Goal: Task Accomplishment & Management: Use online tool/utility

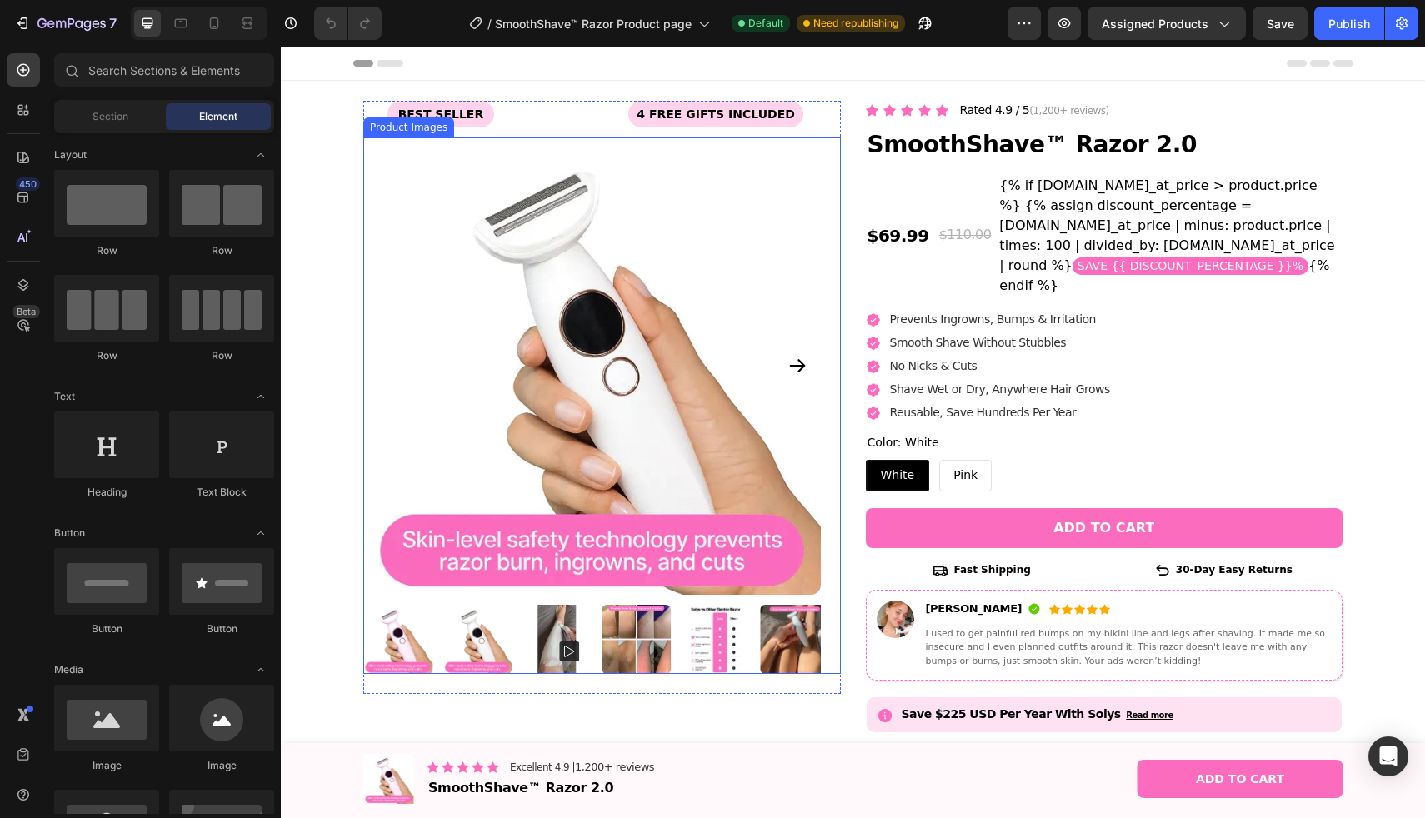
click at [626, 374] on img at bounding box center [591, 365] width 457 height 457
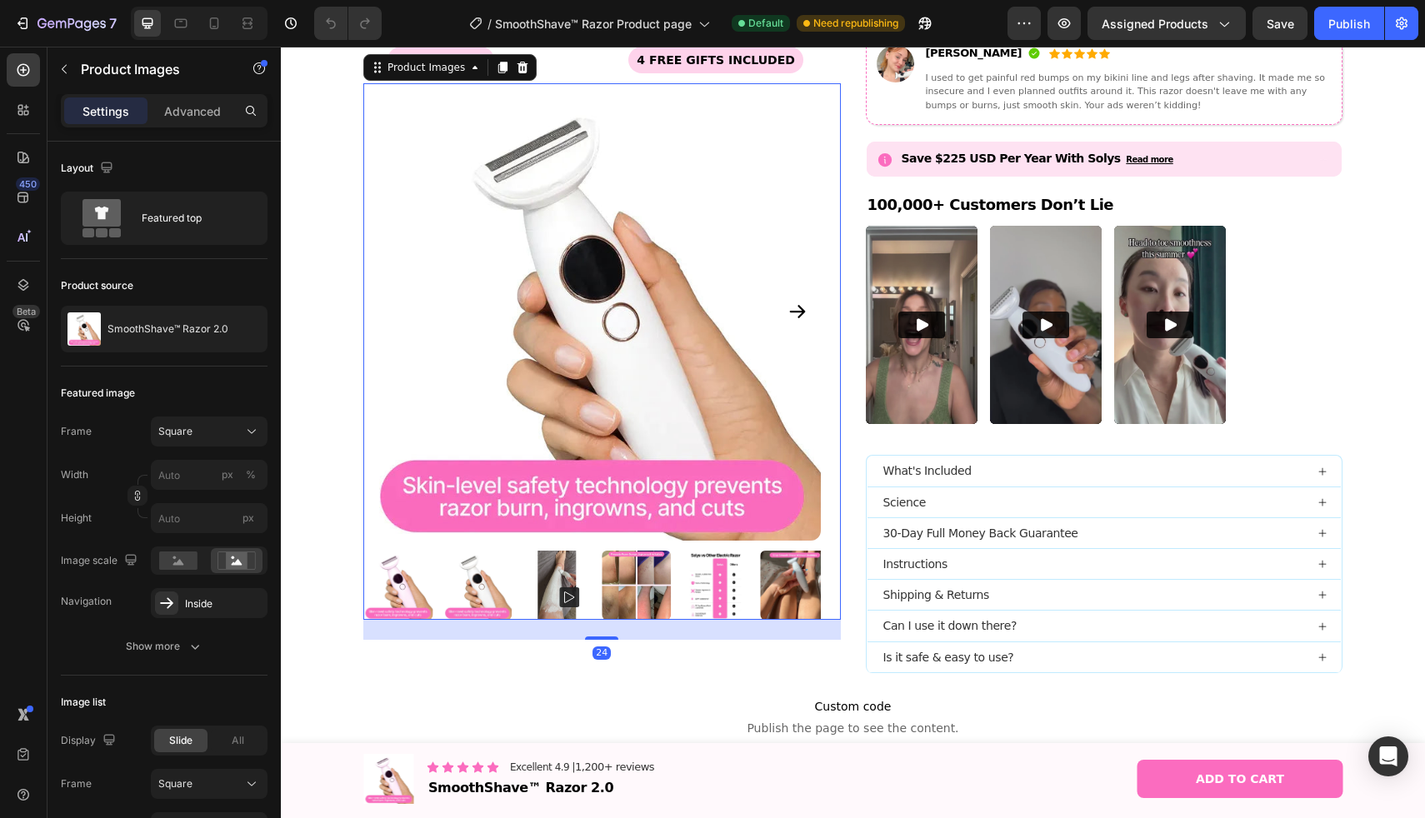
scroll to position [596, 0]
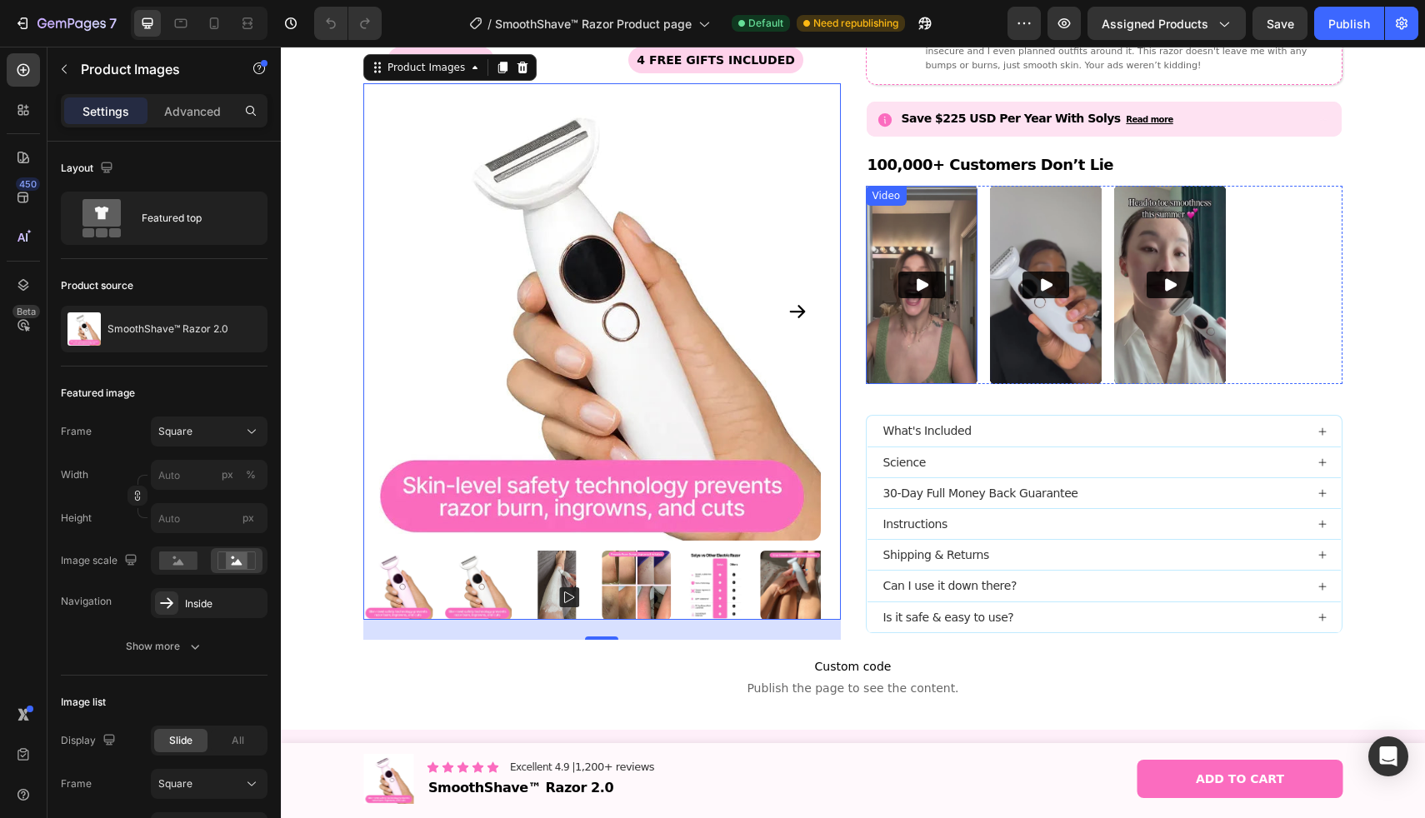
click at [924, 213] on img at bounding box center [922, 285] width 112 height 198
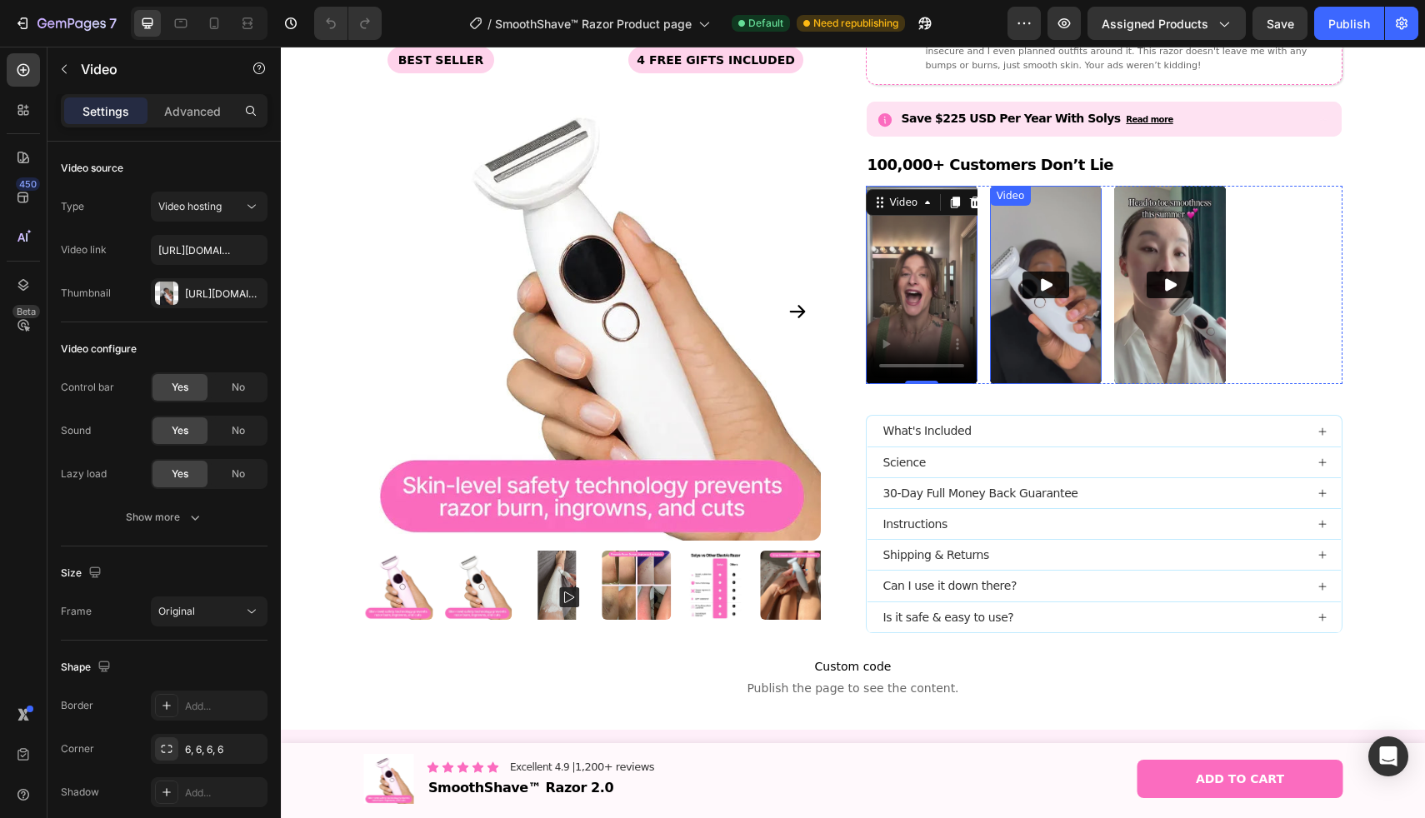
click at [1079, 227] on img at bounding box center [1046, 285] width 112 height 198
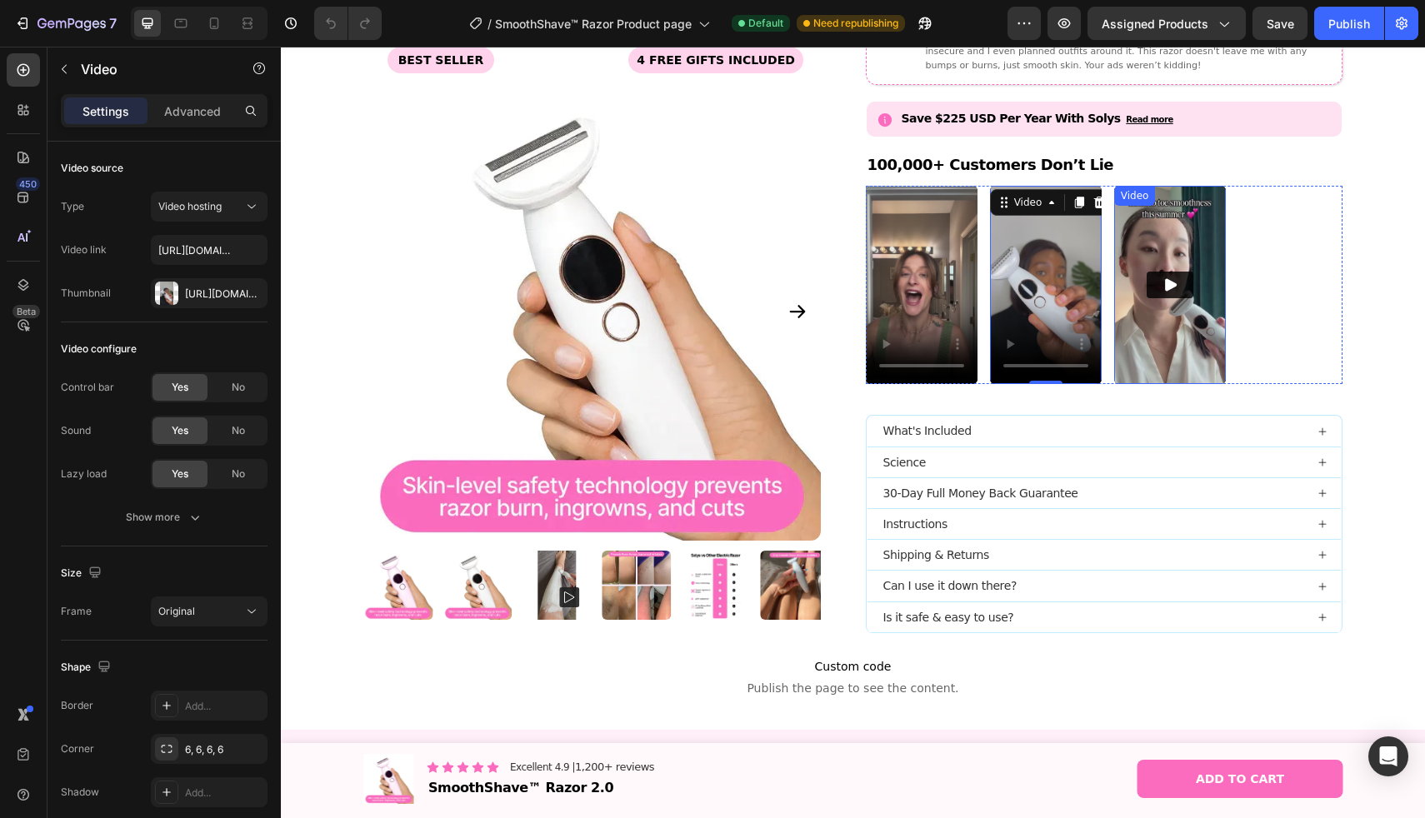
click at [1165, 233] on img at bounding box center [1170, 285] width 112 height 198
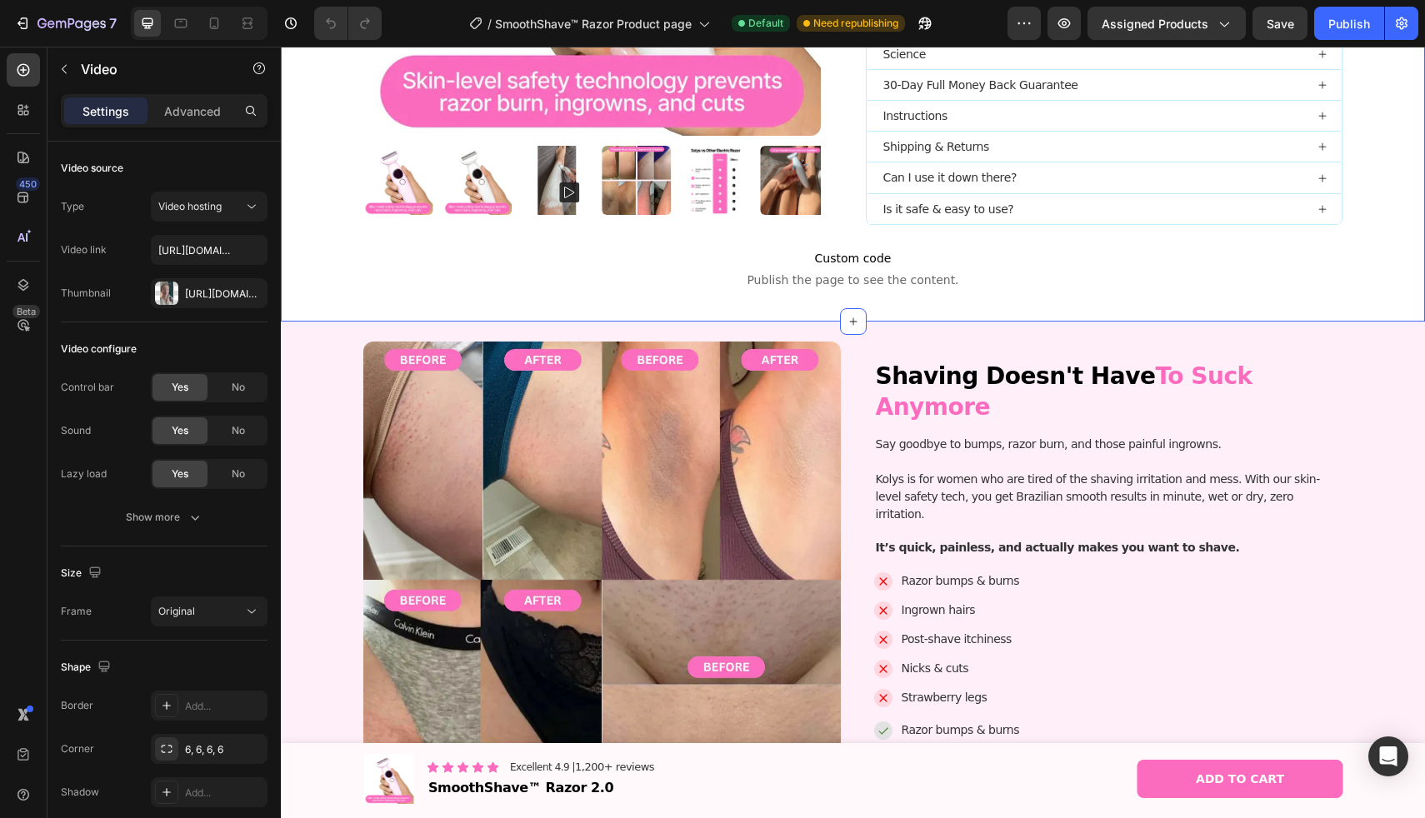
scroll to position [1063, 0]
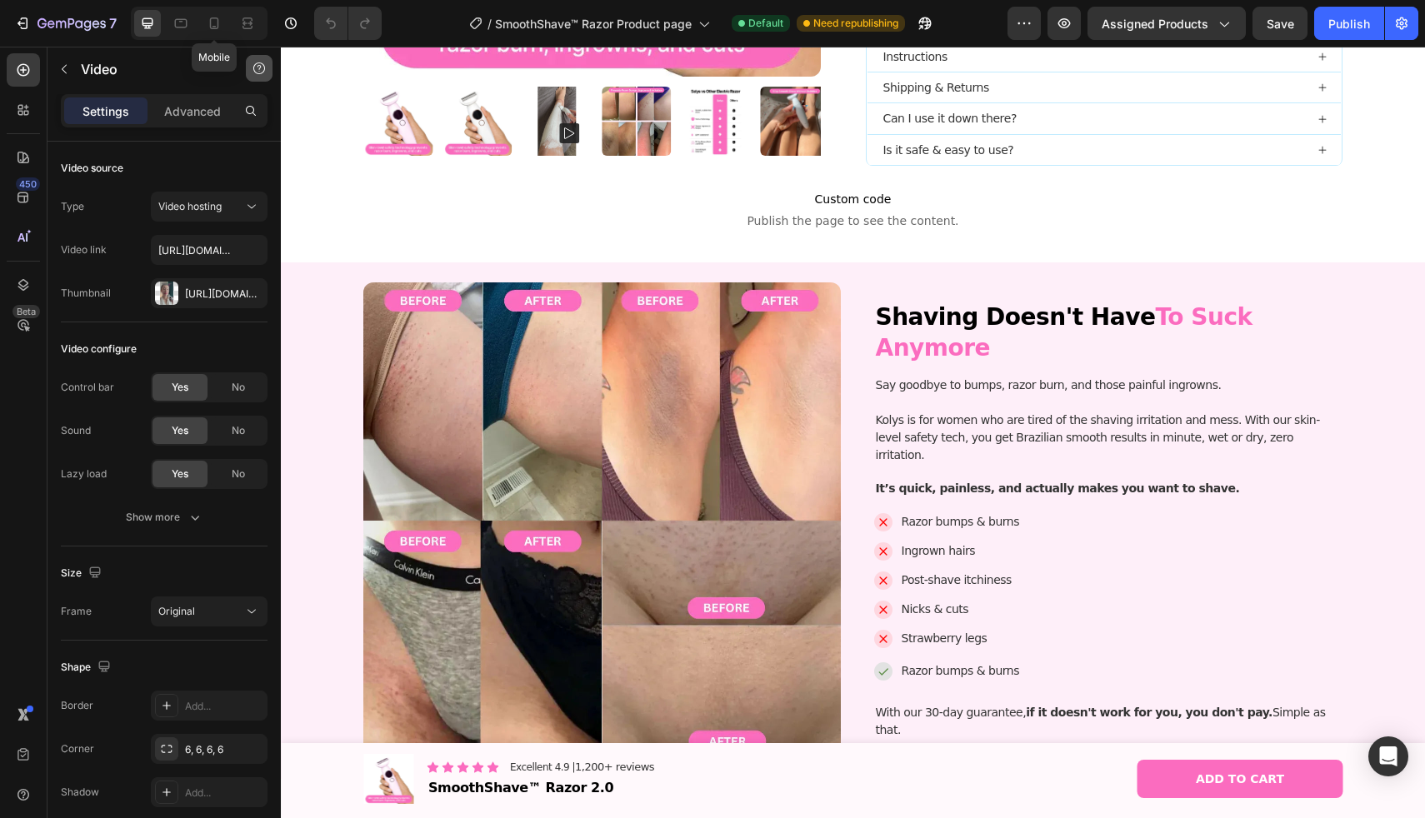
click at [217, 19] on icon at bounding box center [214, 23] width 9 height 12
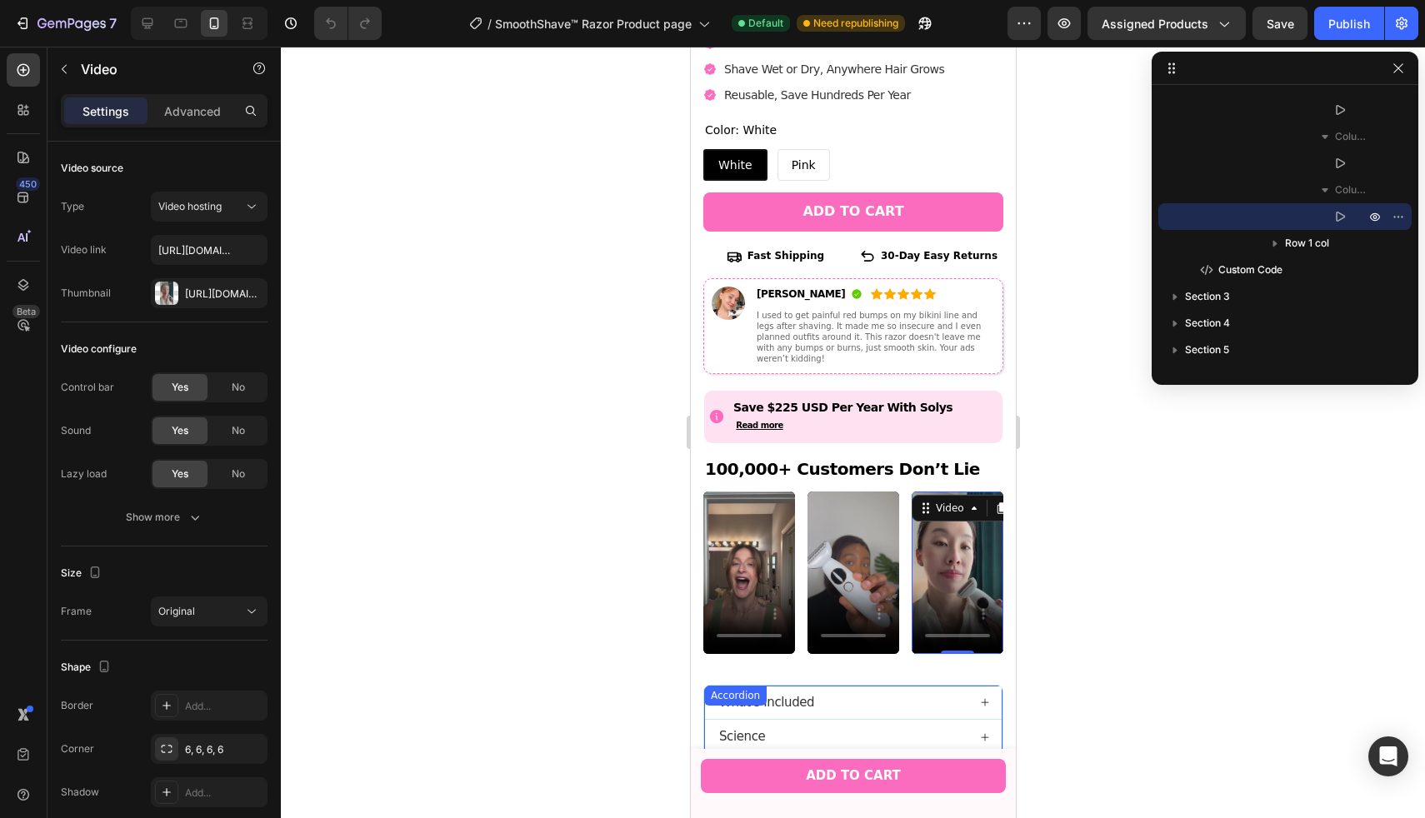
scroll to position [833, 0]
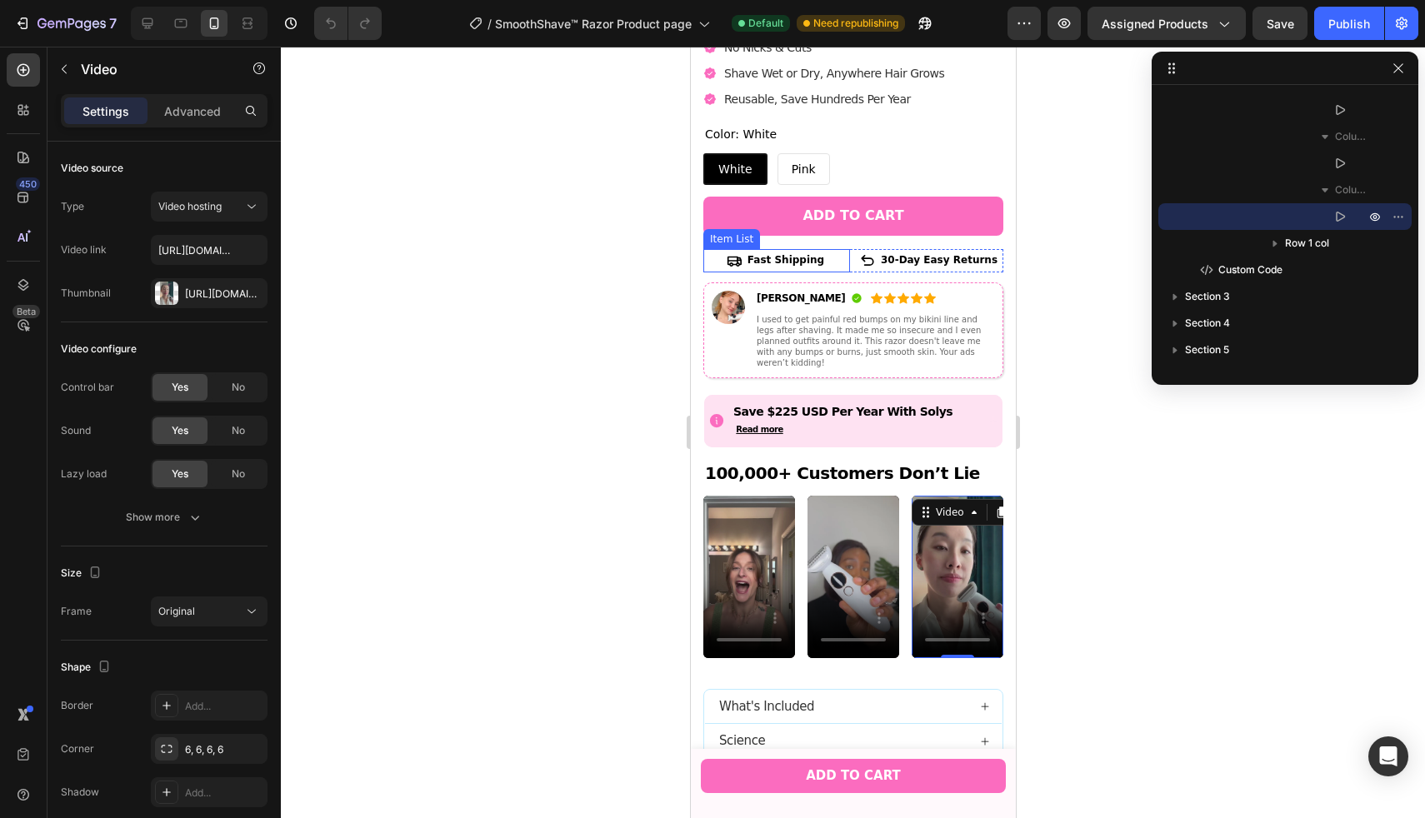
click at [717, 249] on div "Fast Shipping" at bounding box center [775, 260] width 147 height 23
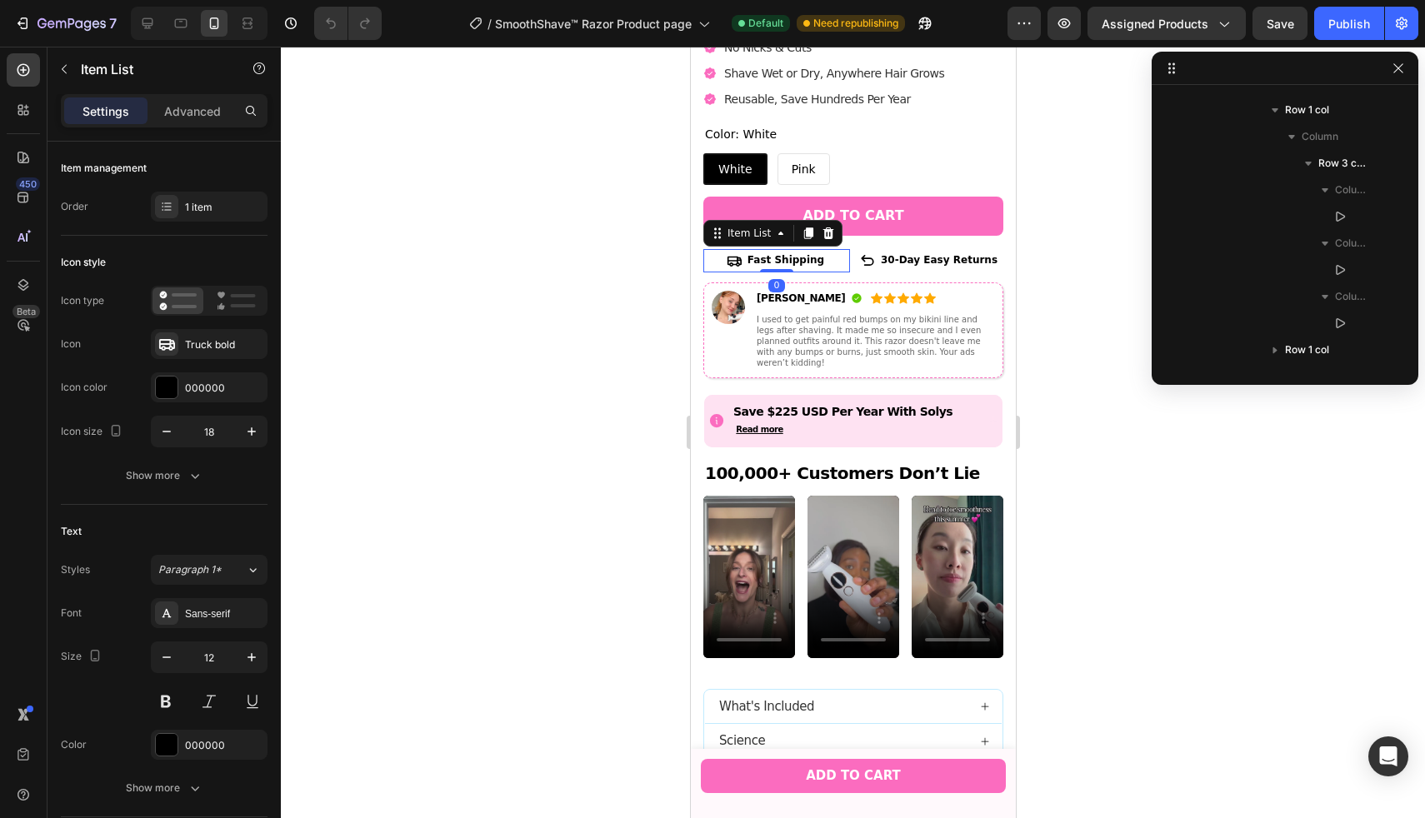
scroll to position [342, 0]
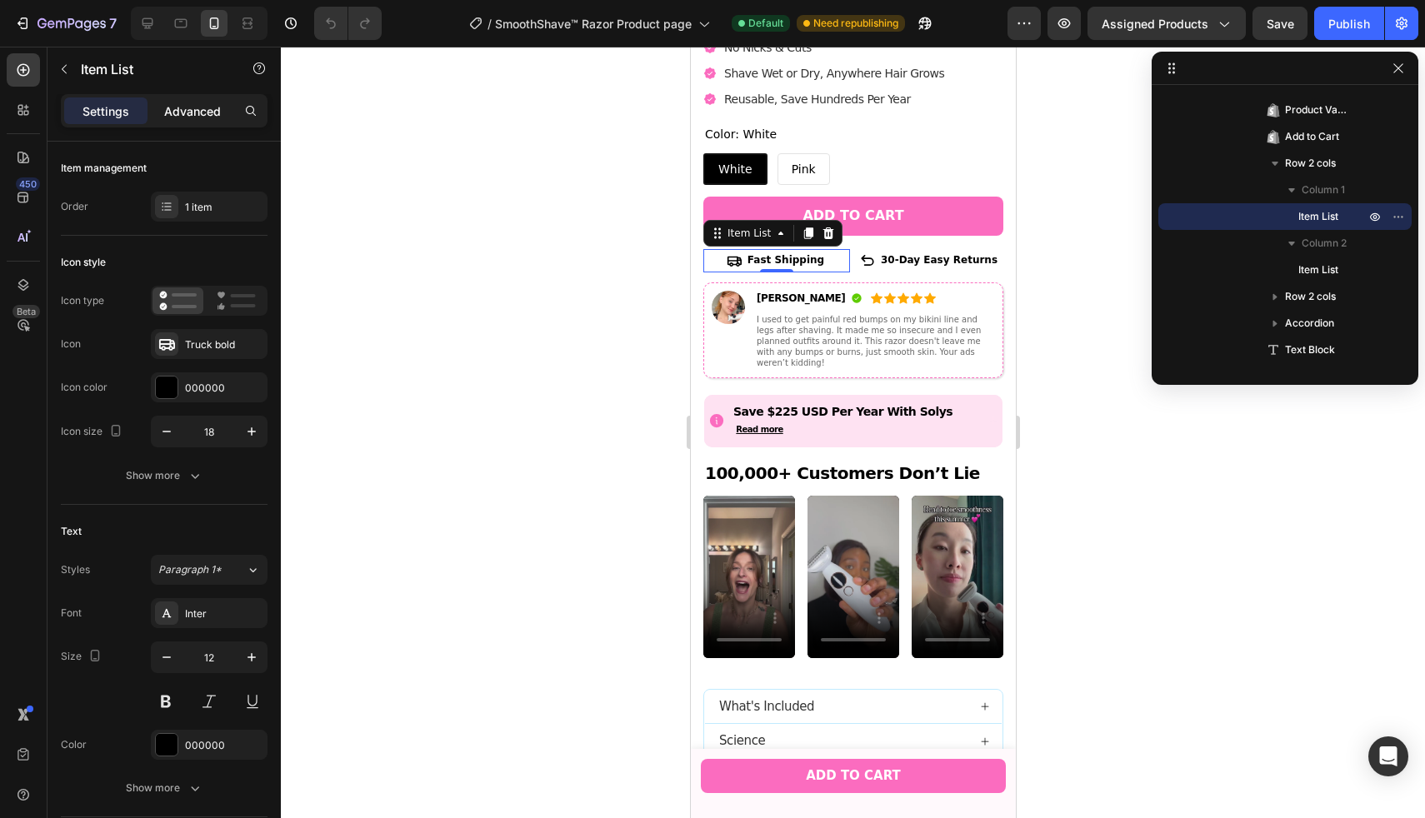
click at [207, 107] on p "Advanced" at bounding box center [192, 110] width 57 height 17
type input "100%"
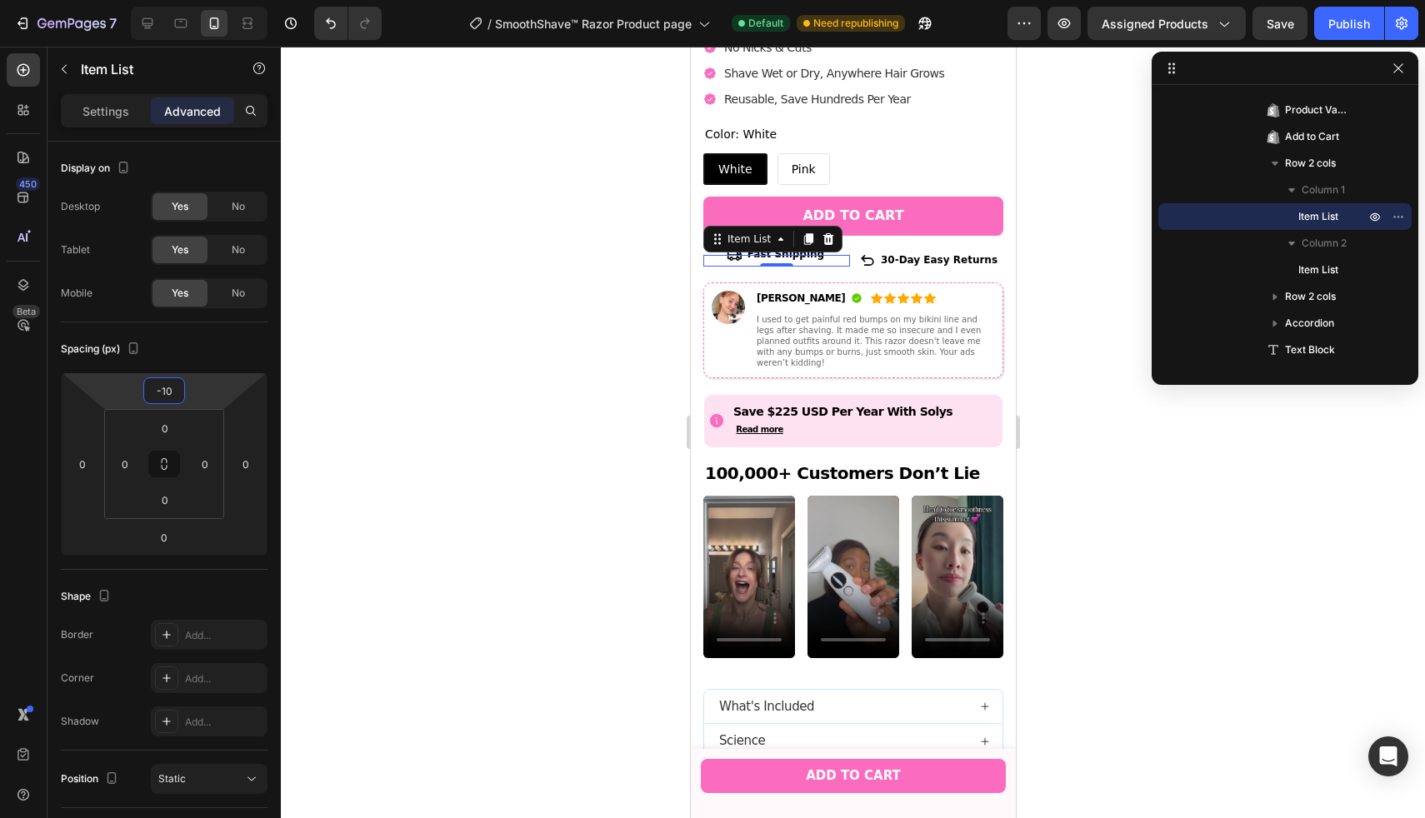
type input "-8"
click at [186, 0] on html "7 / SmoothShave™ Razor Product page Default Need republishing Preview Assigned …" at bounding box center [712, 0] width 1425 height 0
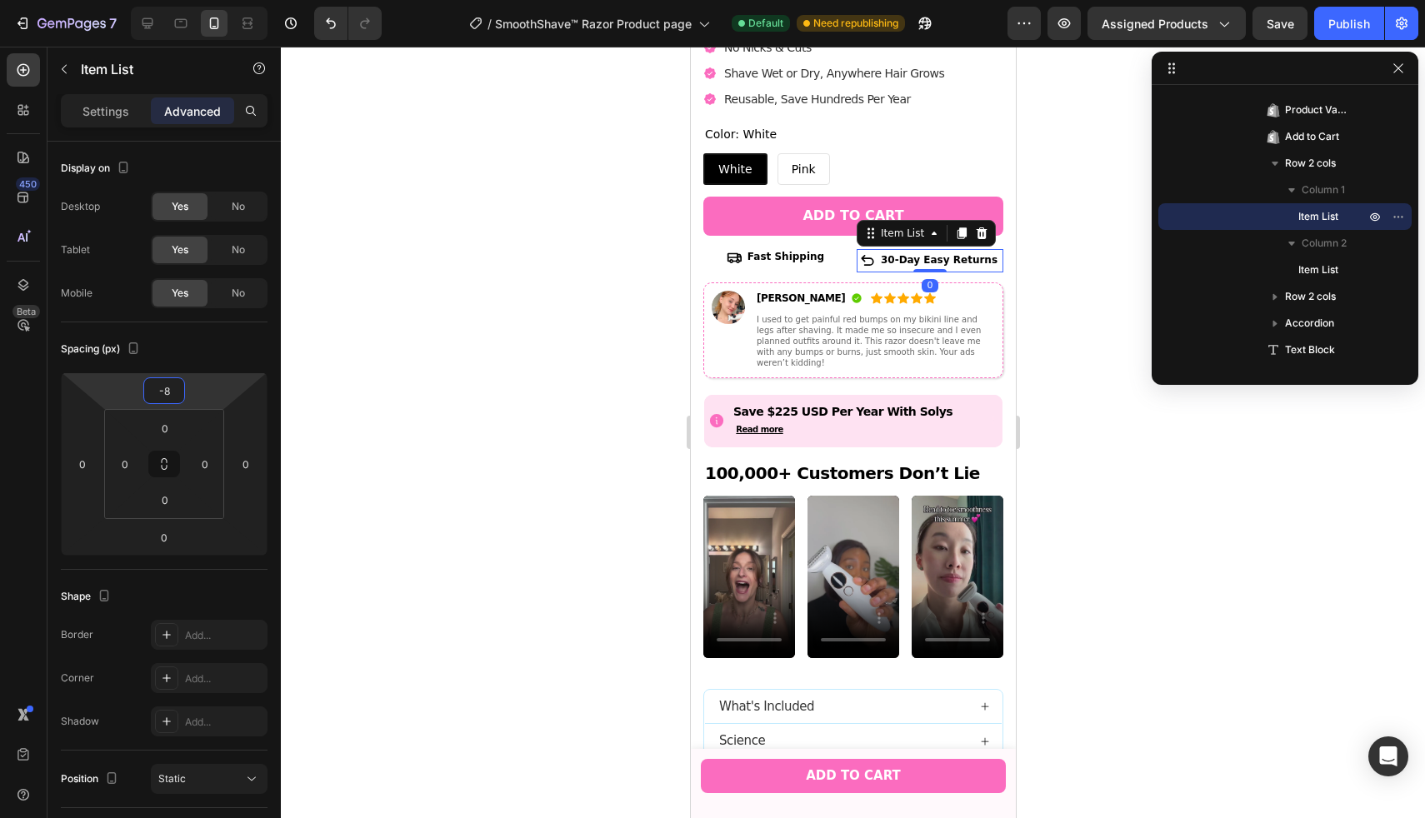
click at [956, 252] on p "30-Day Easy Returns" at bounding box center [938, 261] width 117 height 18
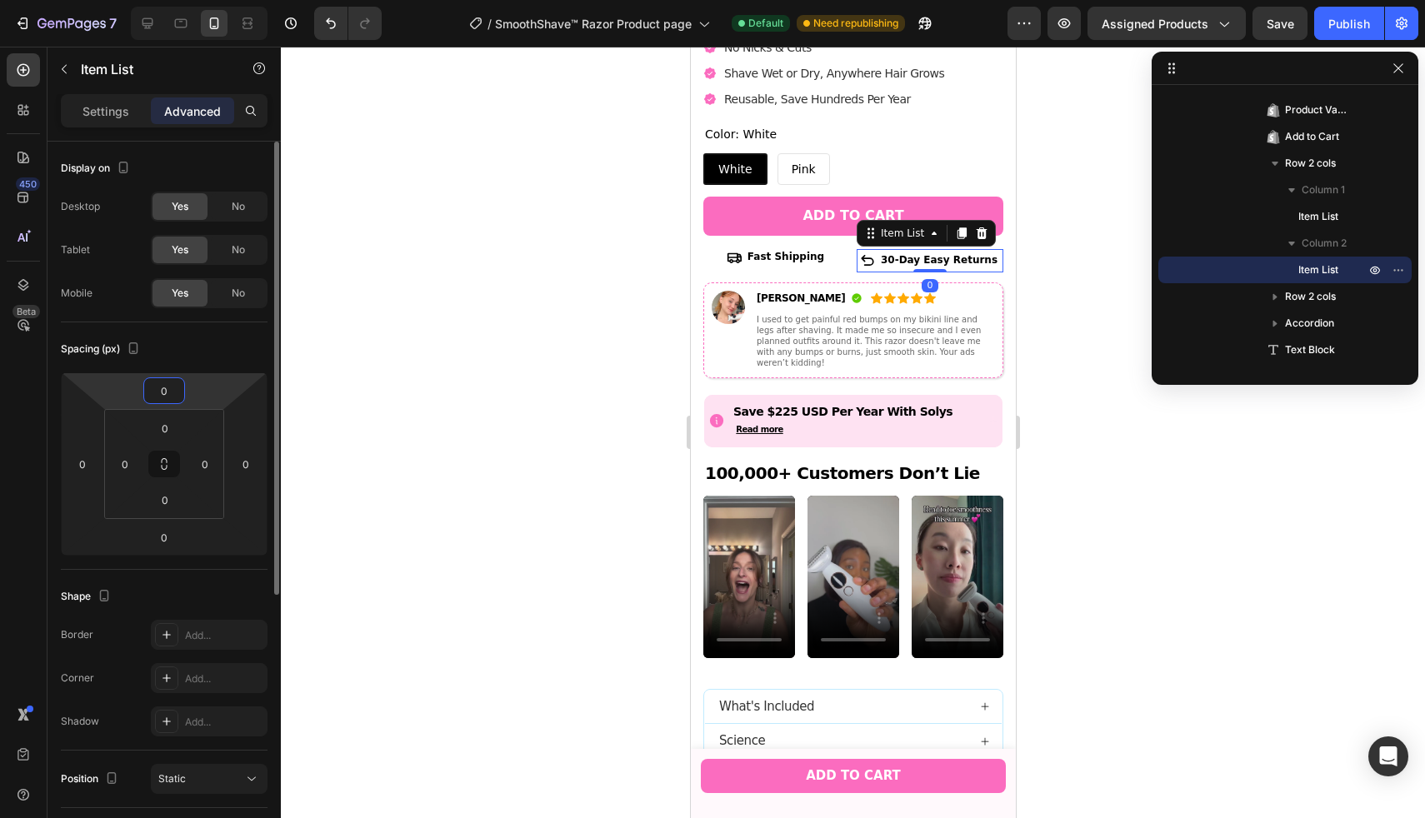
click at [157, 397] on input "0" at bounding box center [163, 390] width 33 height 25
type input "-8"
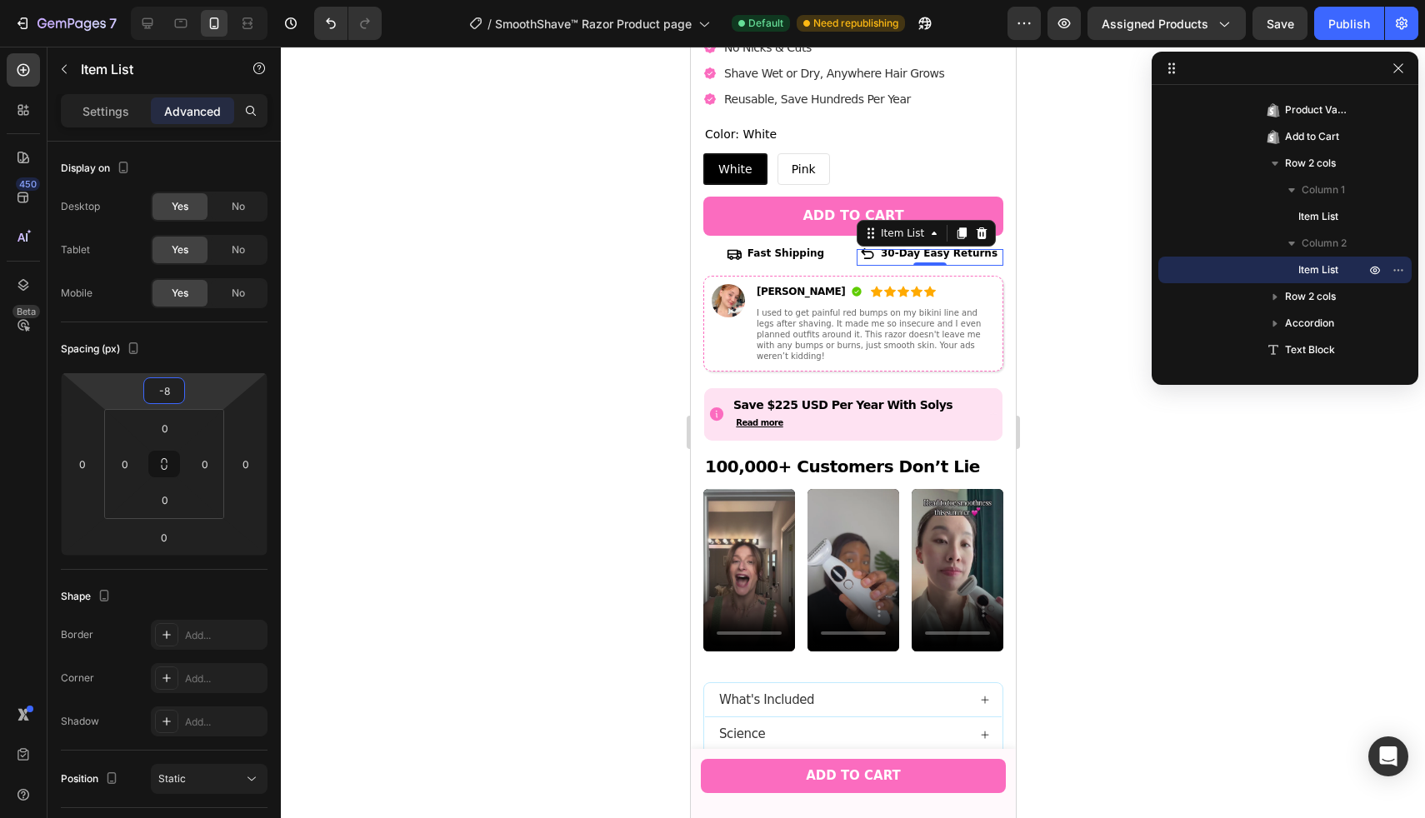
click at [448, 464] on div at bounding box center [853, 432] width 1144 height 771
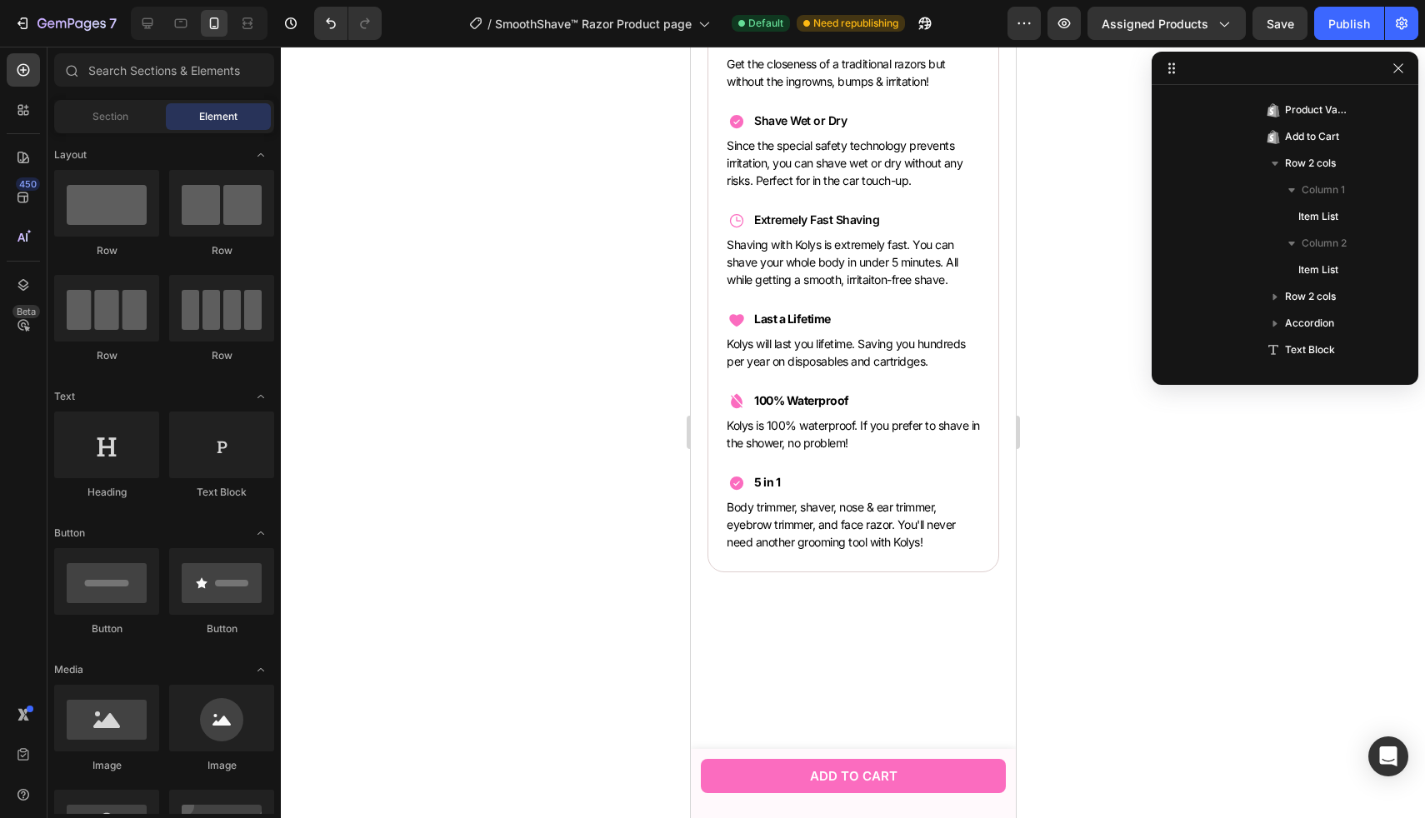
scroll to position [4684, 0]
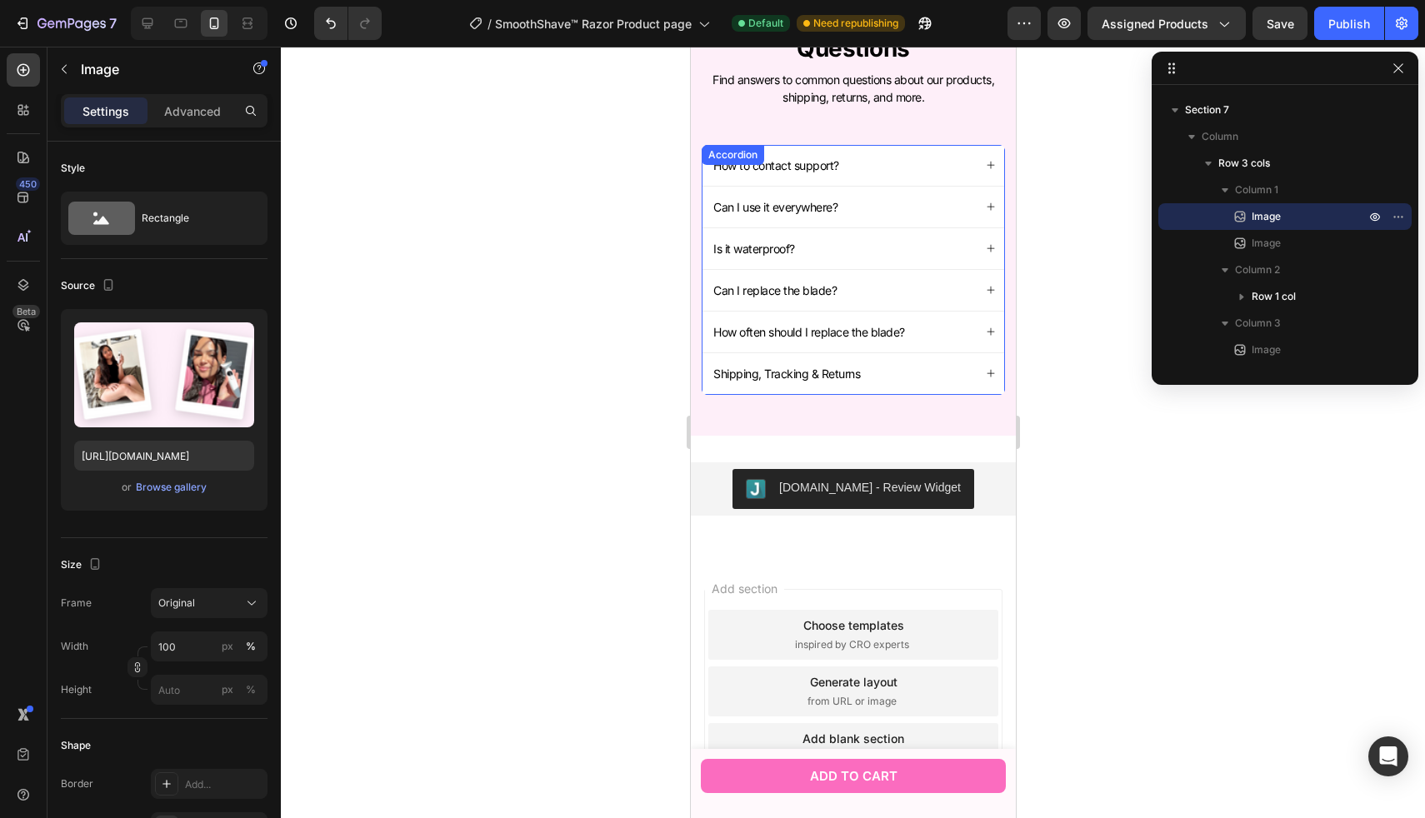
scroll to position [7028, 0]
